Goal: Task Accomplishment & Management: Use online tool/utility

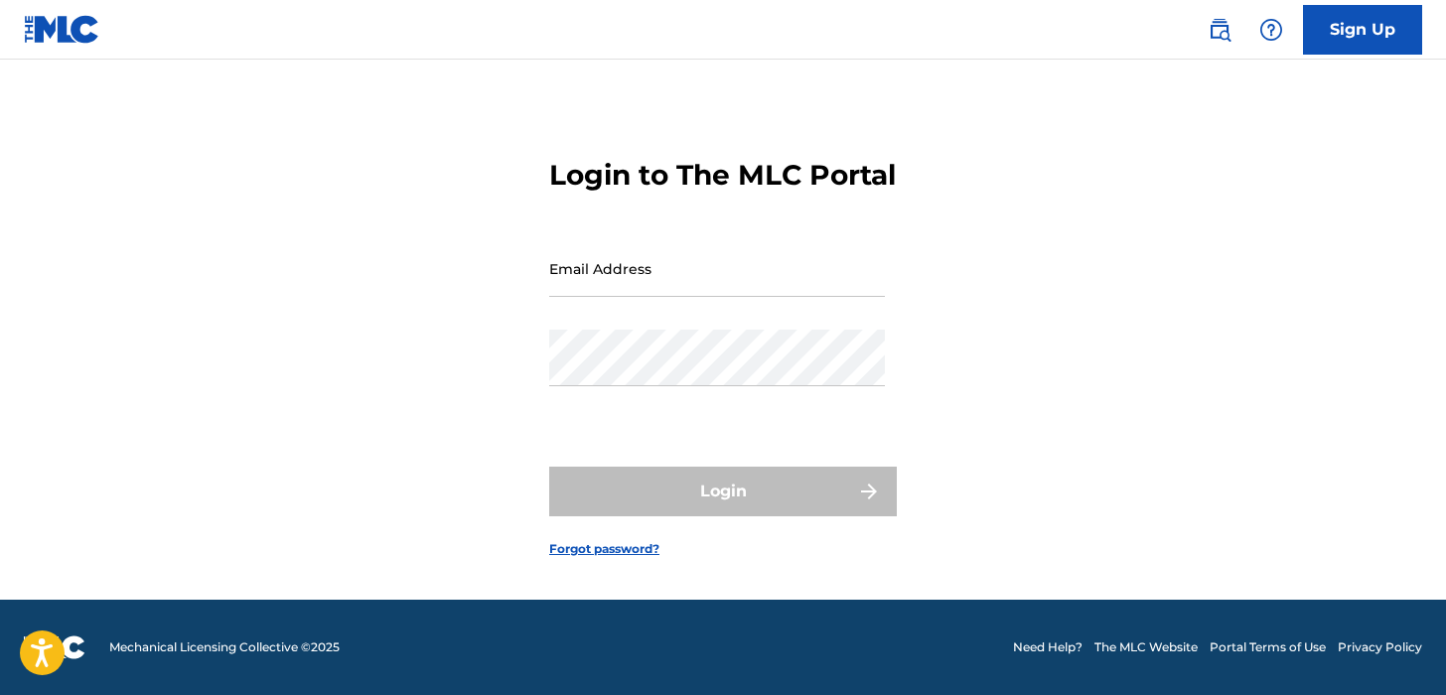
click at [717, 276] on input "Email Address" at bounding box center [717, 268] width 336 height 57
type input "[EMAIL_ADDRESS][DOMAIN_NAME]"
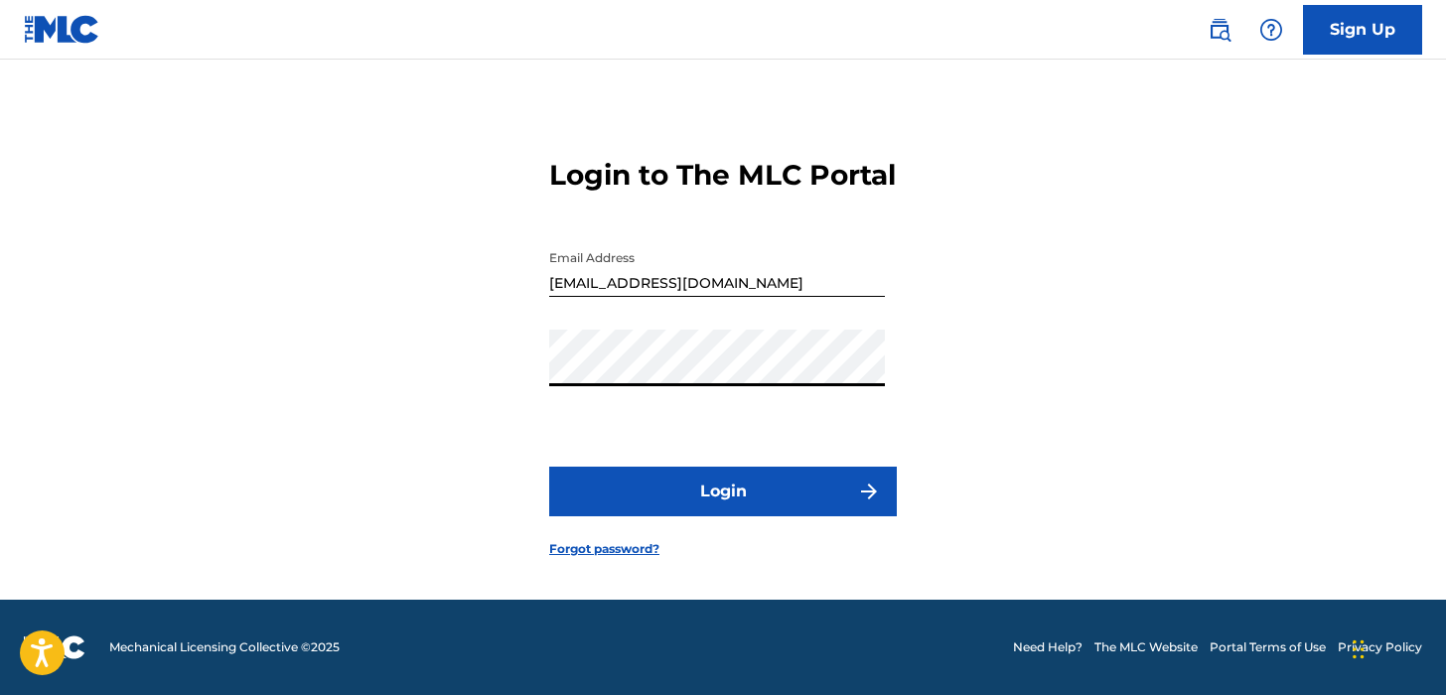
click at [726, 503] on button "Login" at bounding box center [723, 492] width 348 height 50
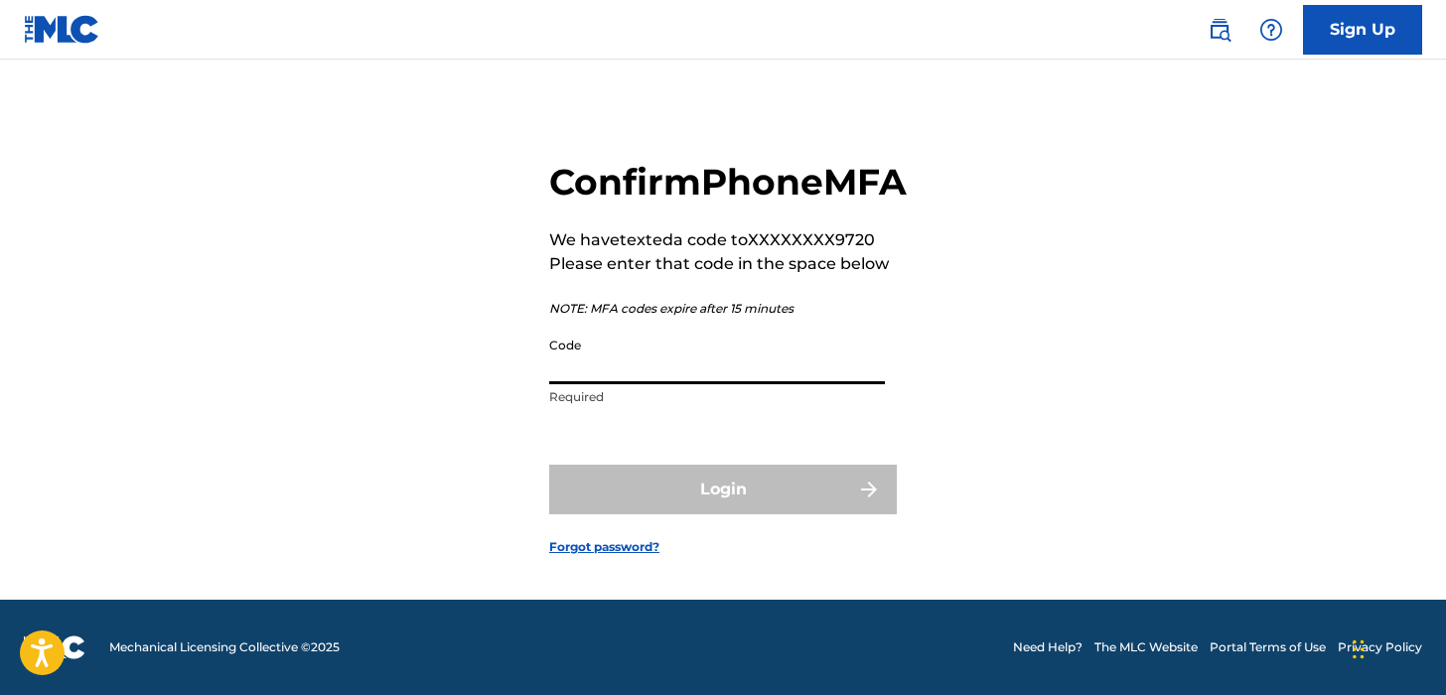
click at [653, 372] on input "Code" at bounding box center [717, 356] width 336 height 57
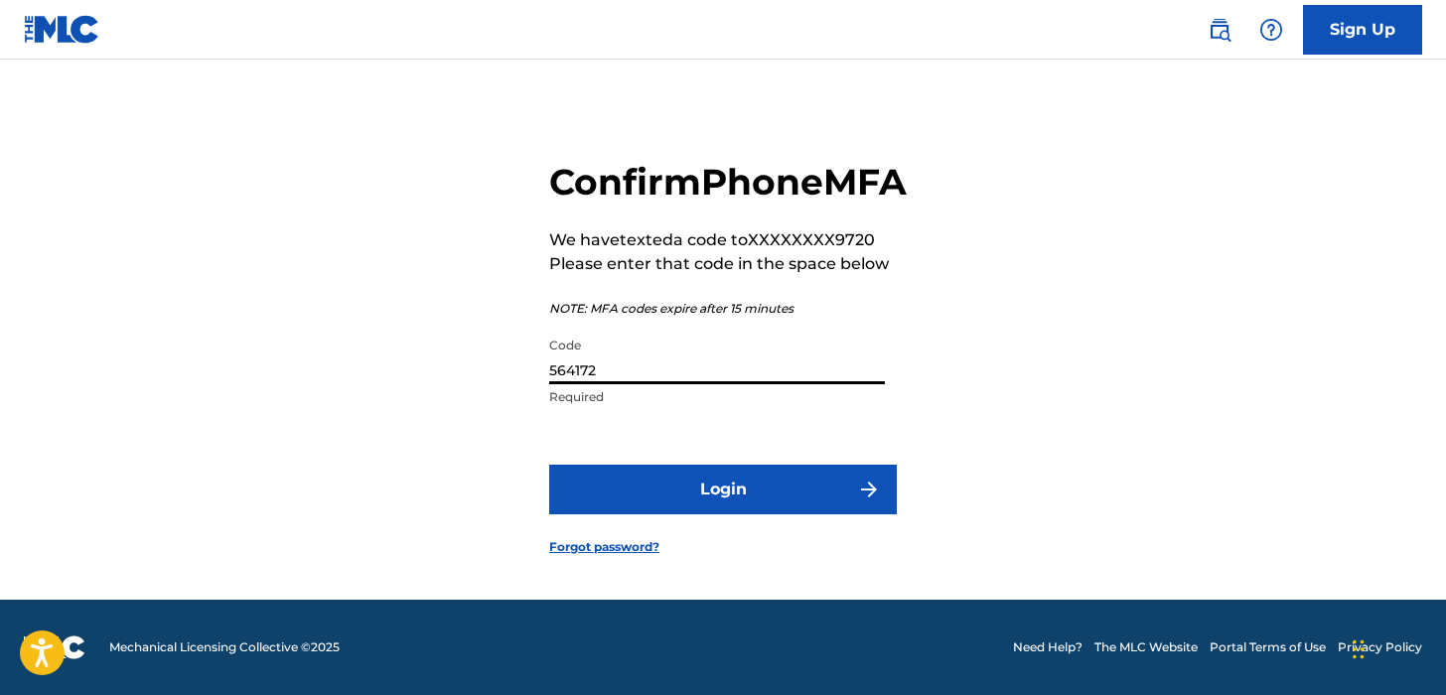
type input "564172"
click at [763, 515] on button "Login" at bounding box center [723, 490] width 348 height 50
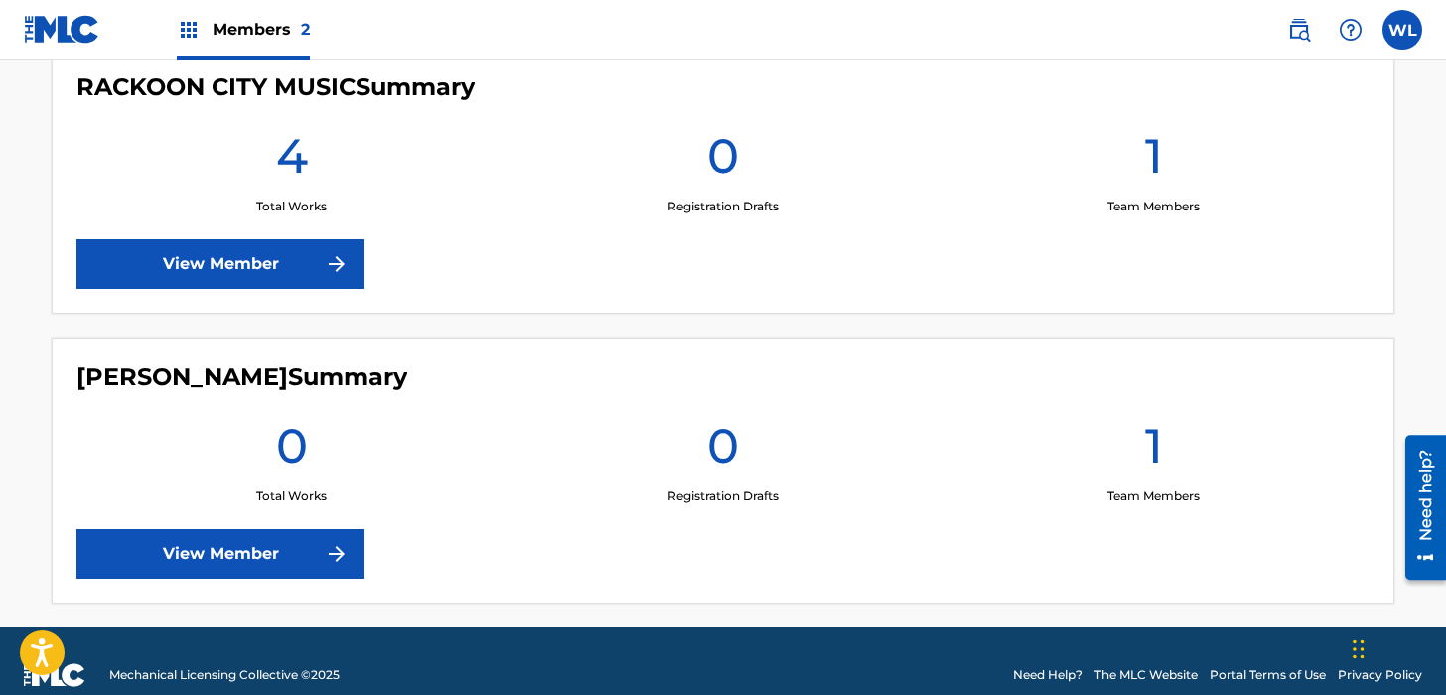
scroll to position [596, 0]
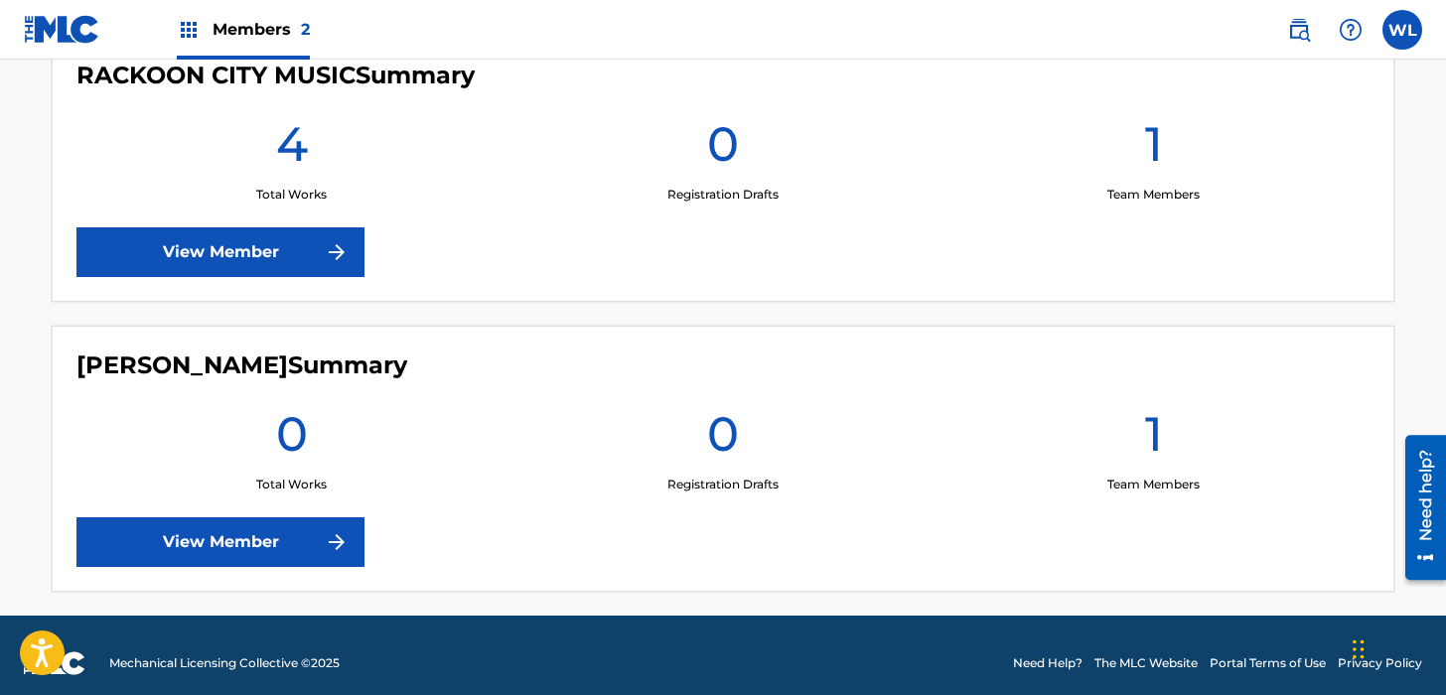
click at [314, 257] on link "View Member" at bounding box center [220, 252] width 288 height 50
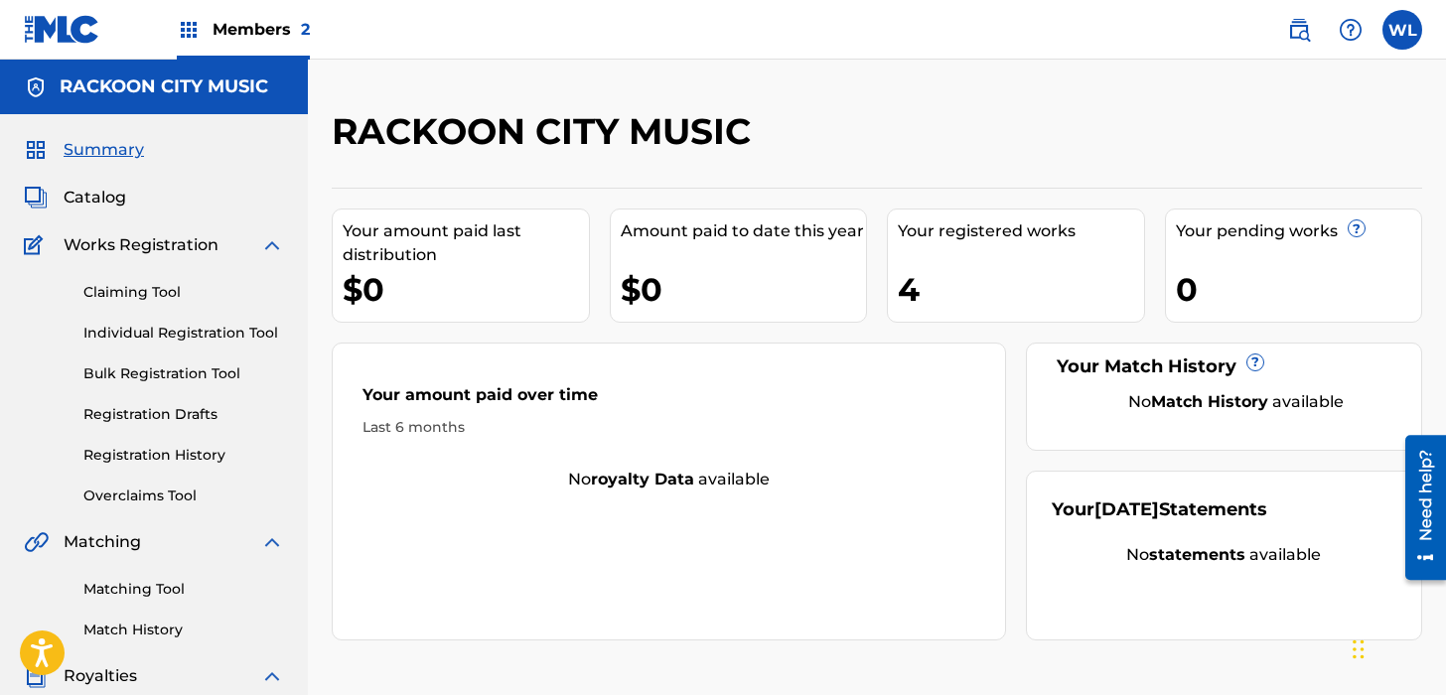
click at [130, 152] on span "Summary" at bounding box center [104, 150] width 80 height 24
click at [32, 138] on img at bounding box center [36, 150] width 24 height 24
click at [101, 201] on span "Catalog" at bounding box center [95, 198] width 63 height 24
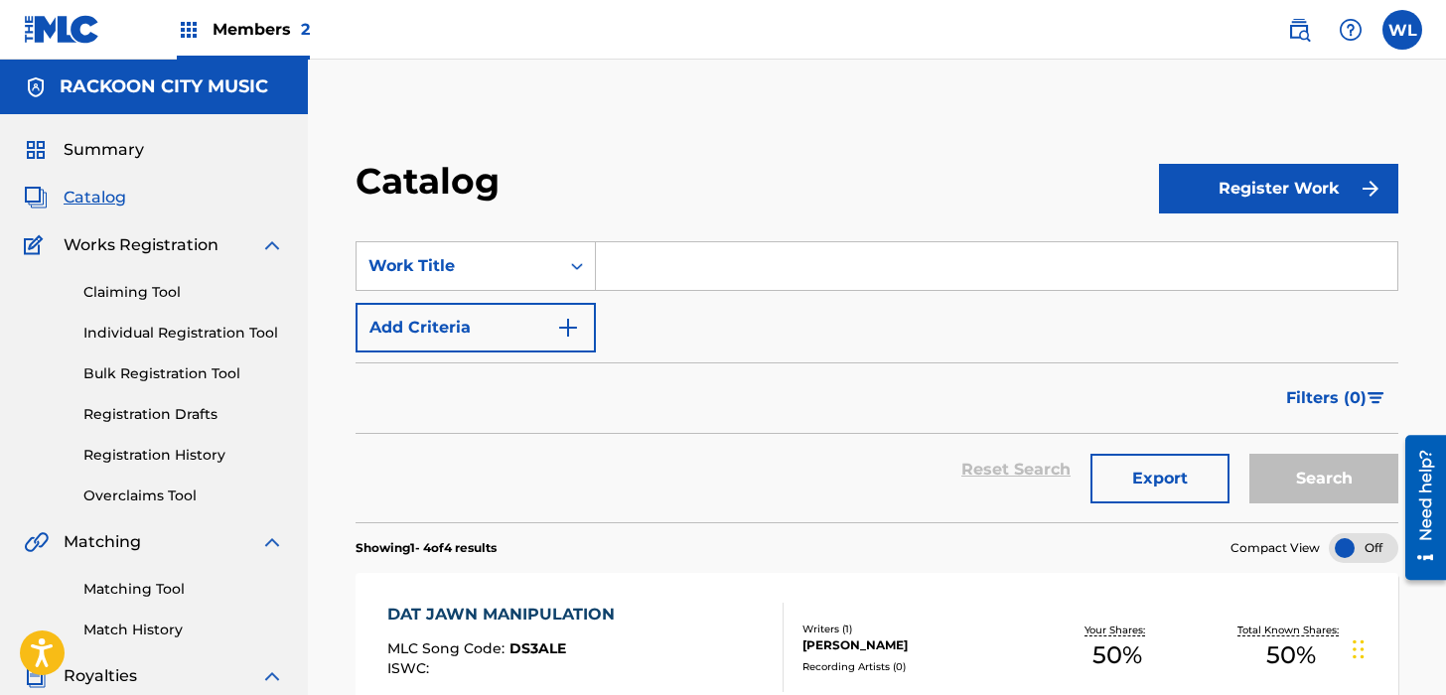
click at [173, 291] on link "Claiming Tool" at bounding box center [183, 292] width 201 height 21
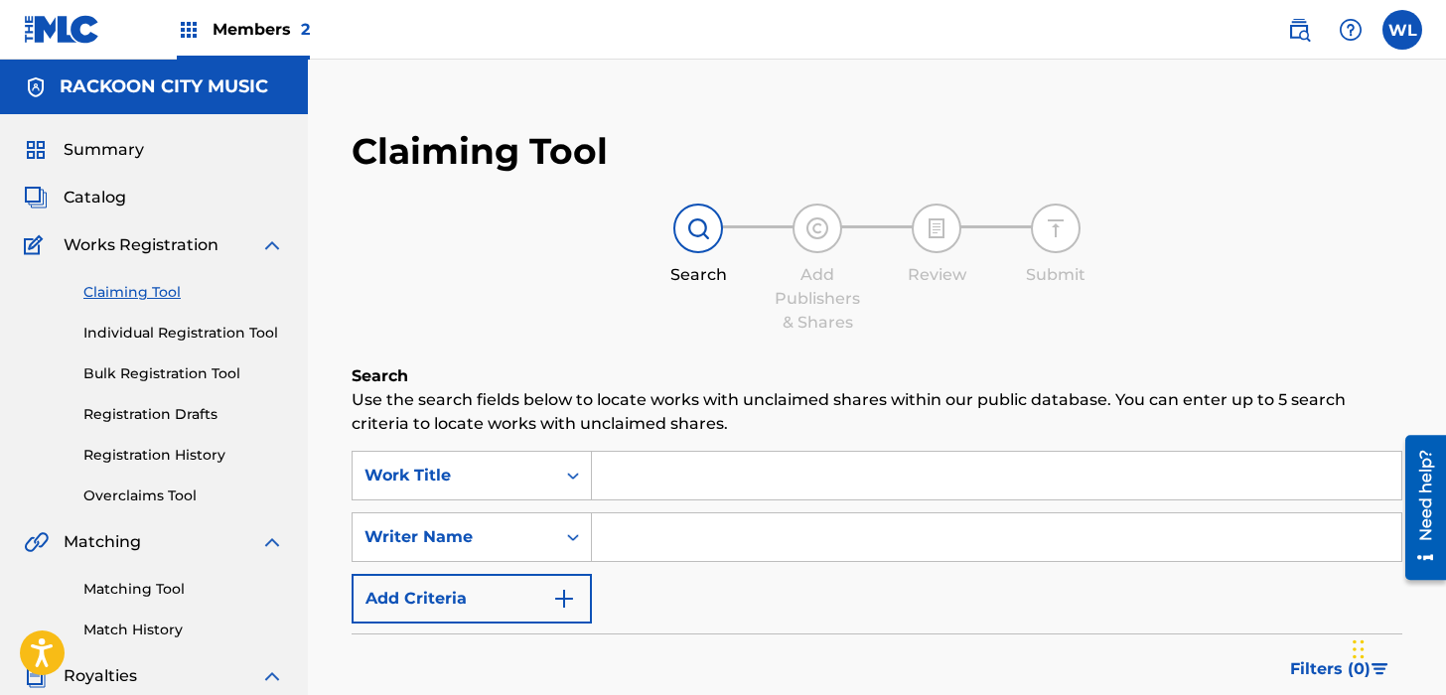
click at [129, 145] on span "Summary" at bounding box center [104, 150] width 80 height 24
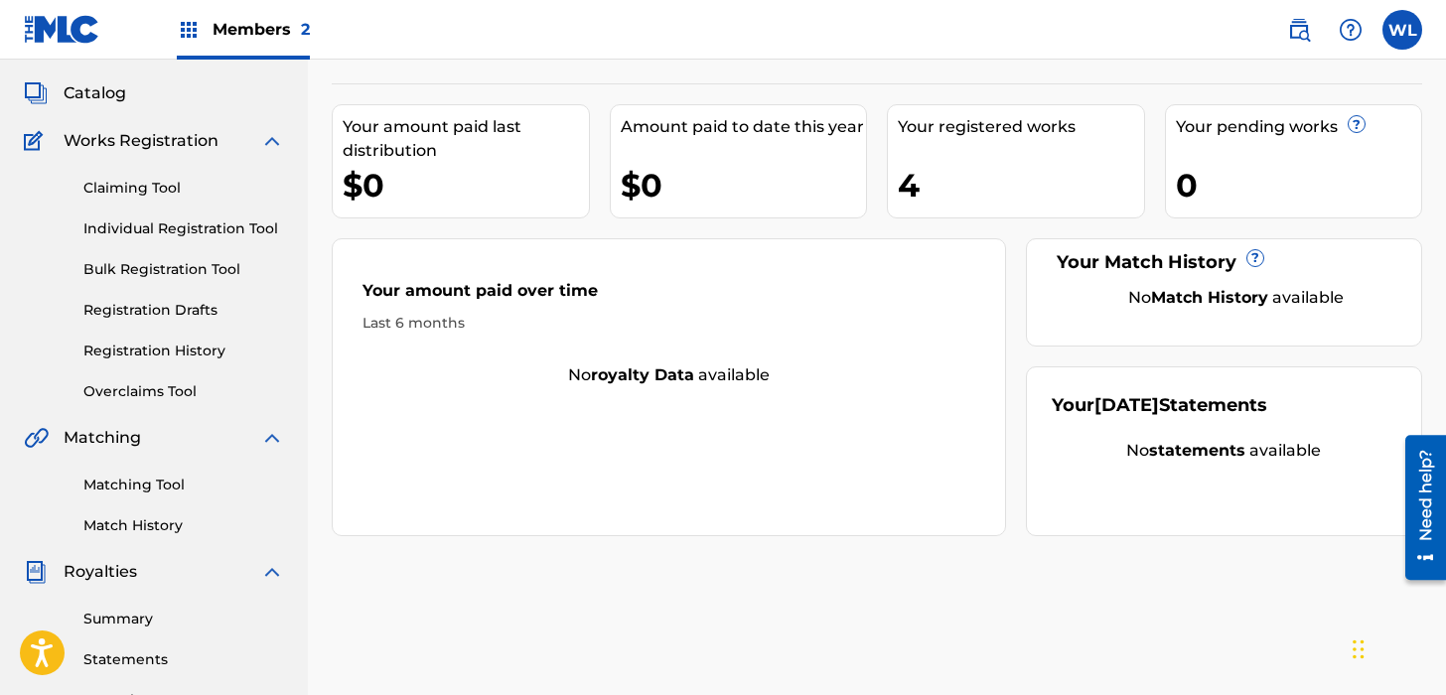
scroll to position [99, 0]
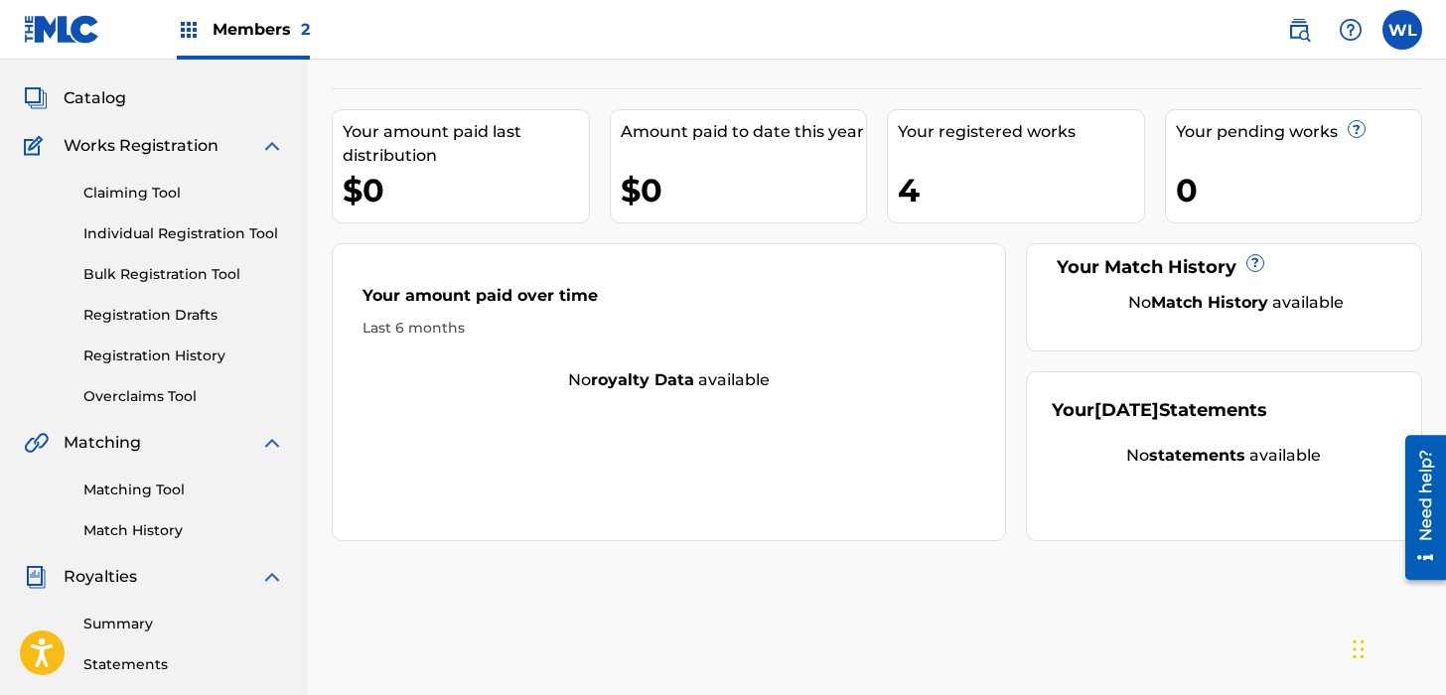
click at [155, 275] on link "Bulk Registration Tool" at bounding box center [183, 274] width 201 height 21
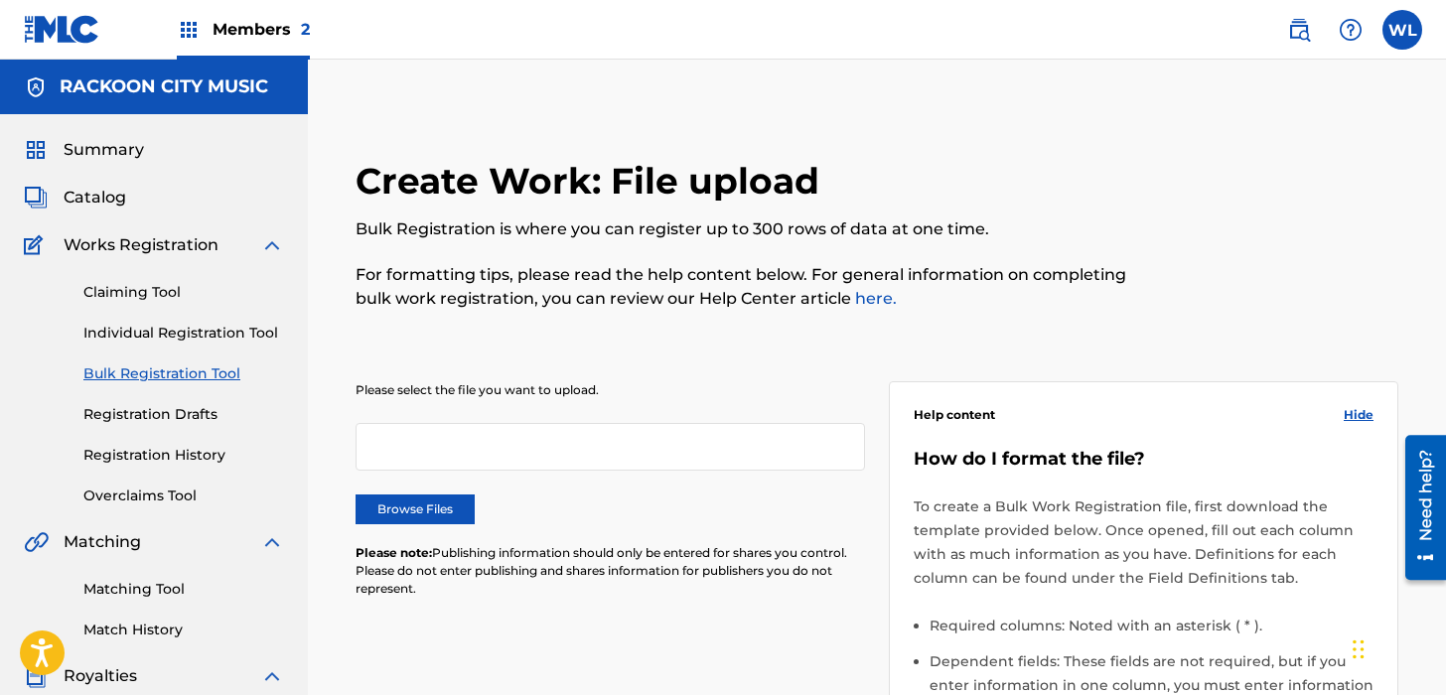
click at [449, 521] on label "Browse Files" at bounding box center [415, 510] width 119 height 30
click at [0, 0] on input "Browse Files" at bounding box center [0, 0] width 0 height 0
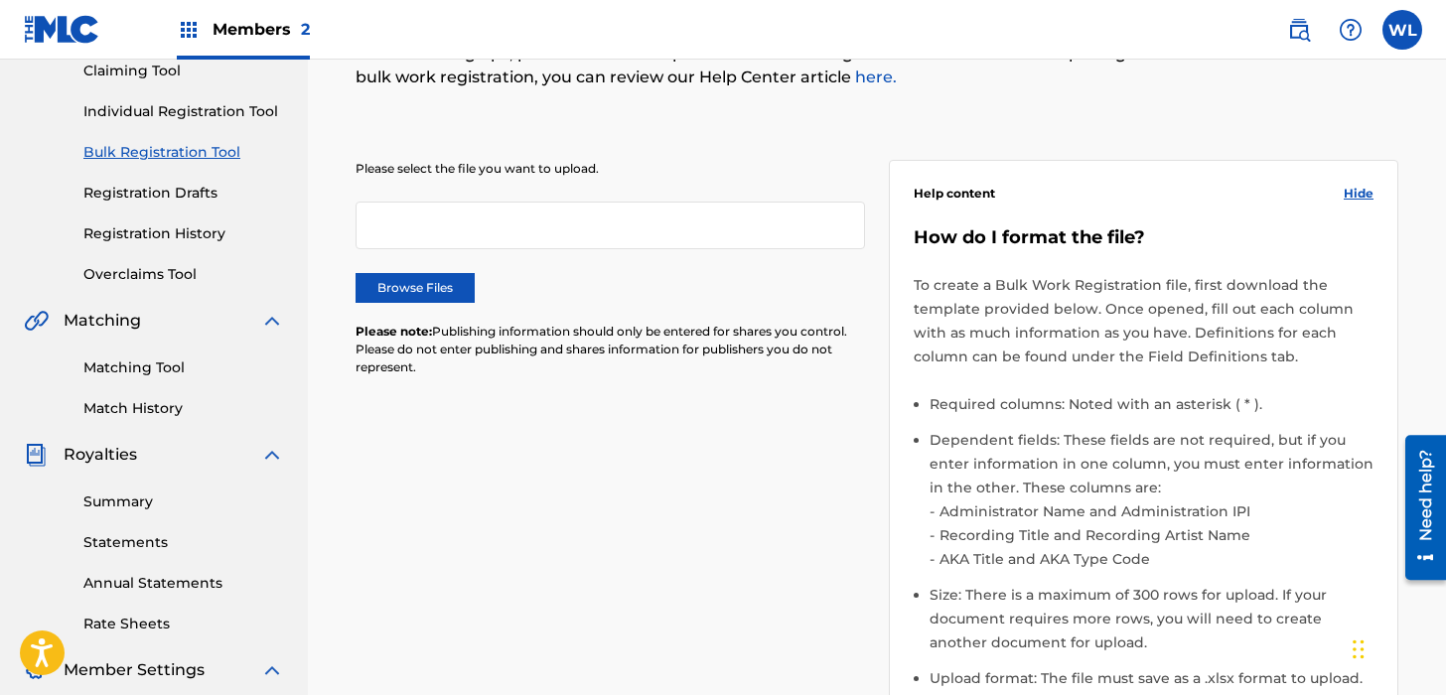
scroll to position [397, 0]
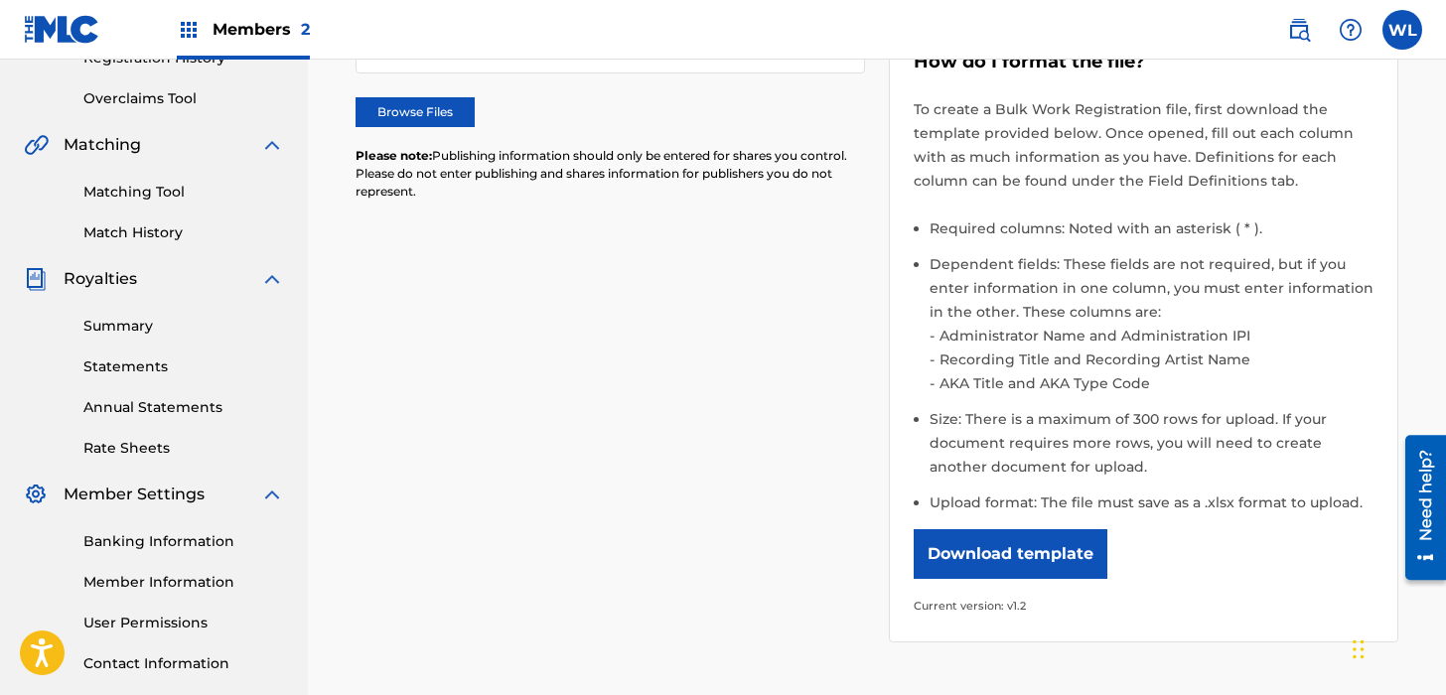
click at [1073, 567] on button "Download template" at bounding box center [1011, 554] width 194 height 50
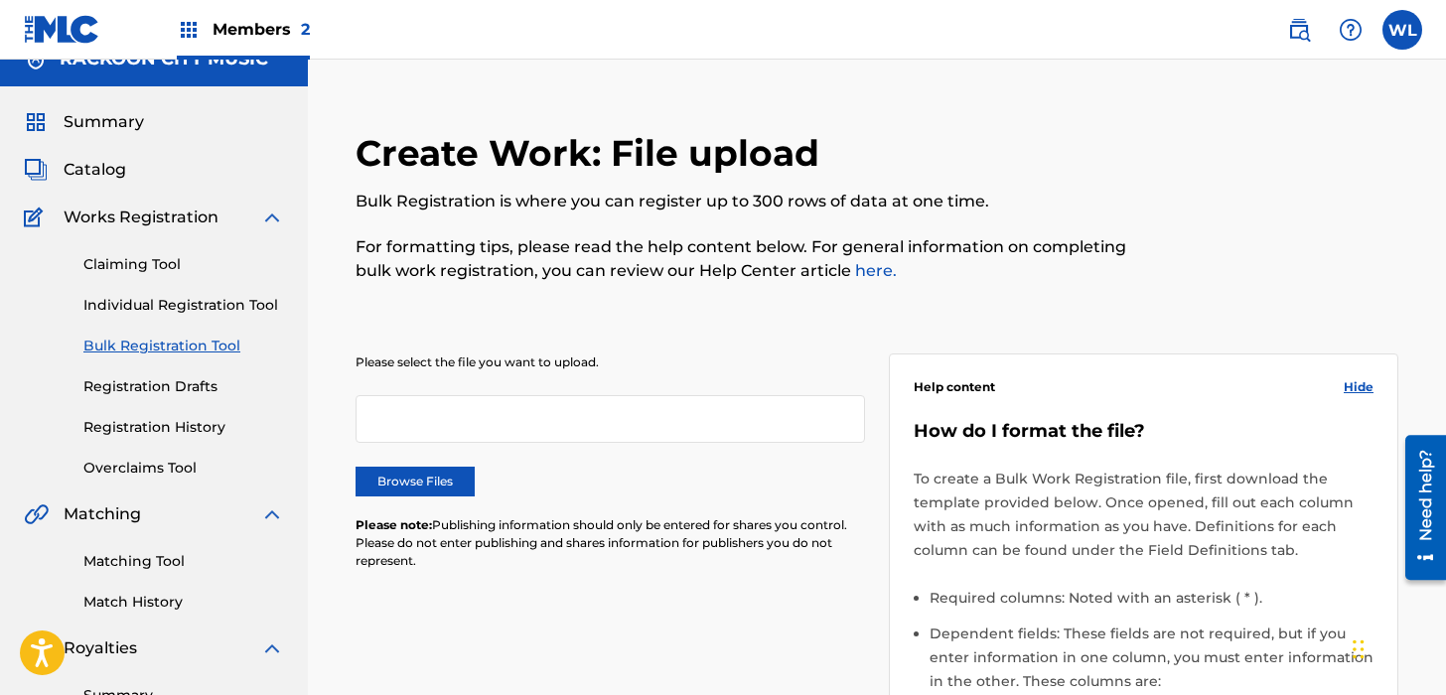
scroll to position [0, 0]
